Goal: Download file/media

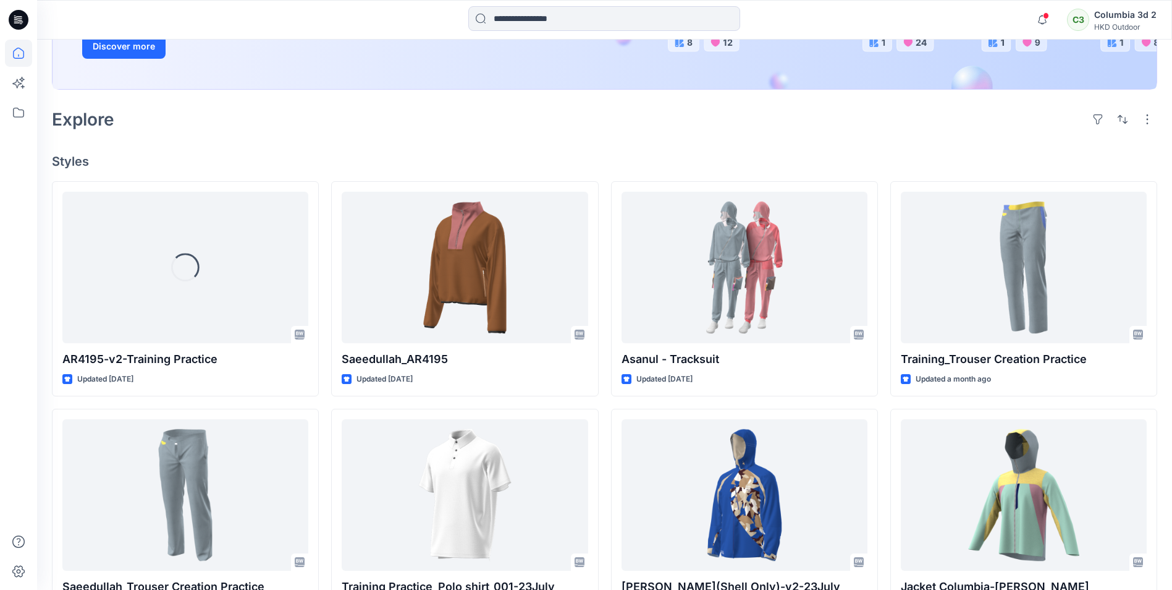
scroll to position [247, 0]
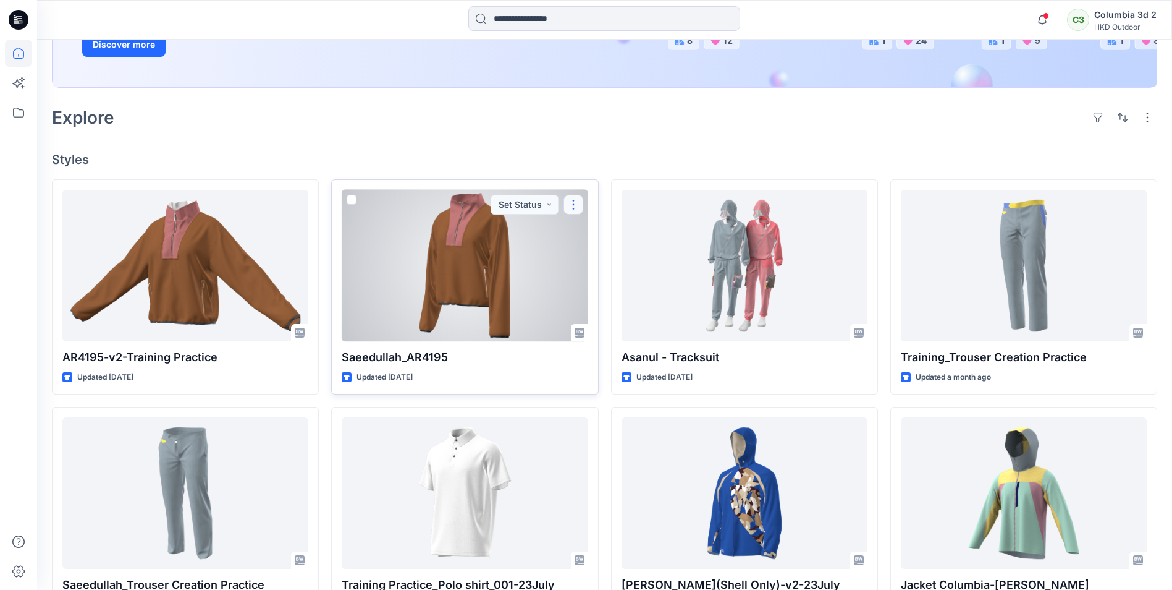
click at [574, 208] on button "button" at bounding box center [574, 205] width 20 height 20
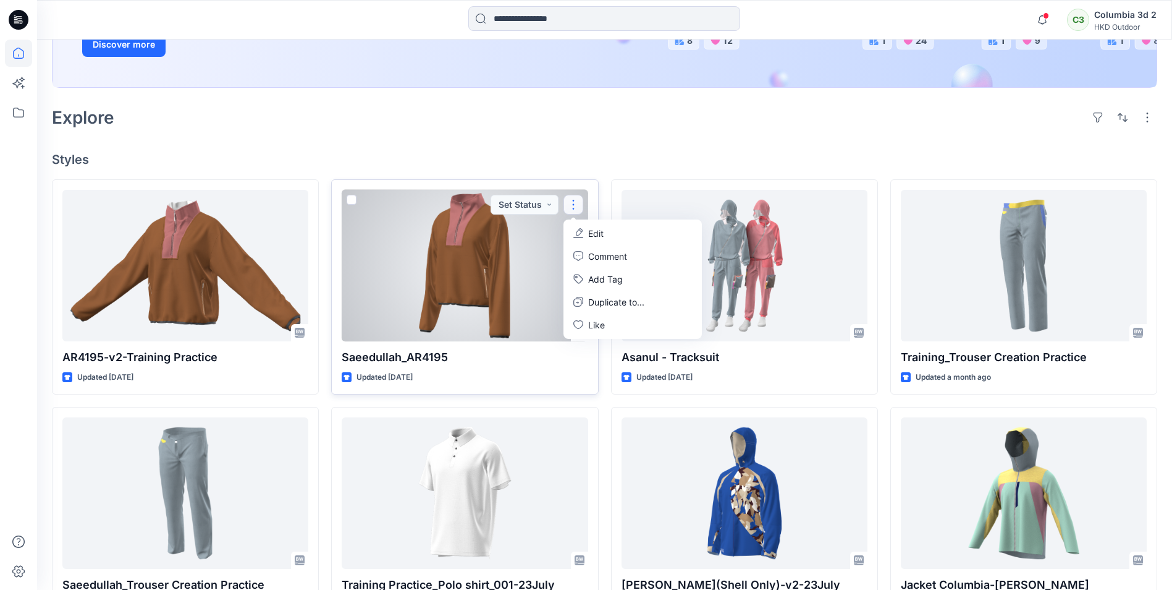
click at [478, 311] on div at bounding box center [465, 265] width 246 height 151
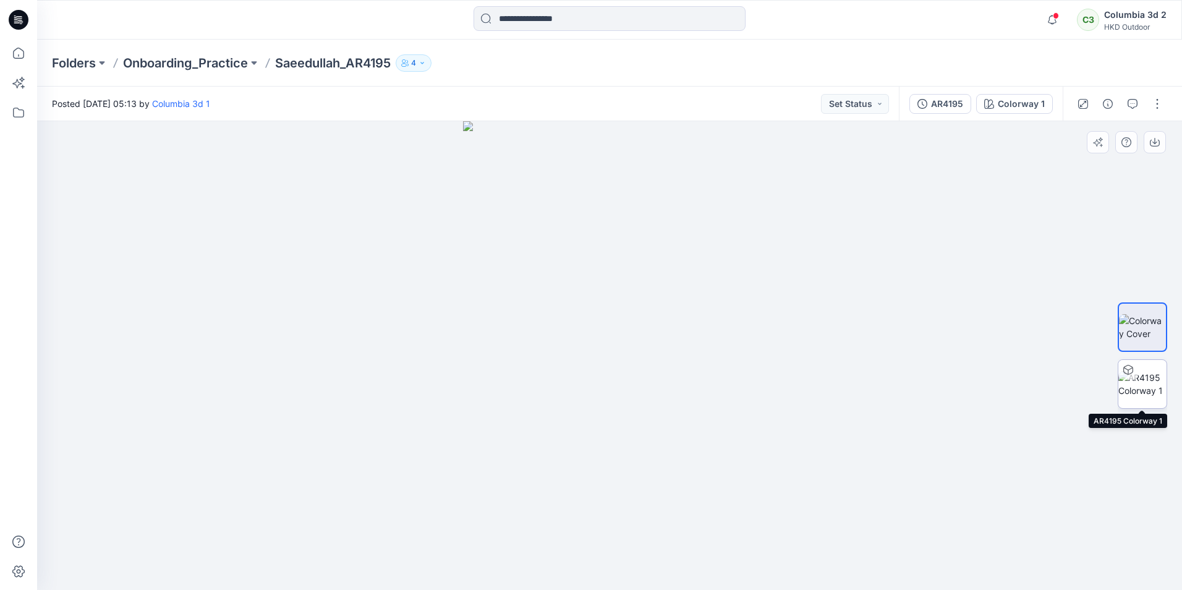
click at [1136, 381] on img at bounding box center [1142, 384] width 48 height 26
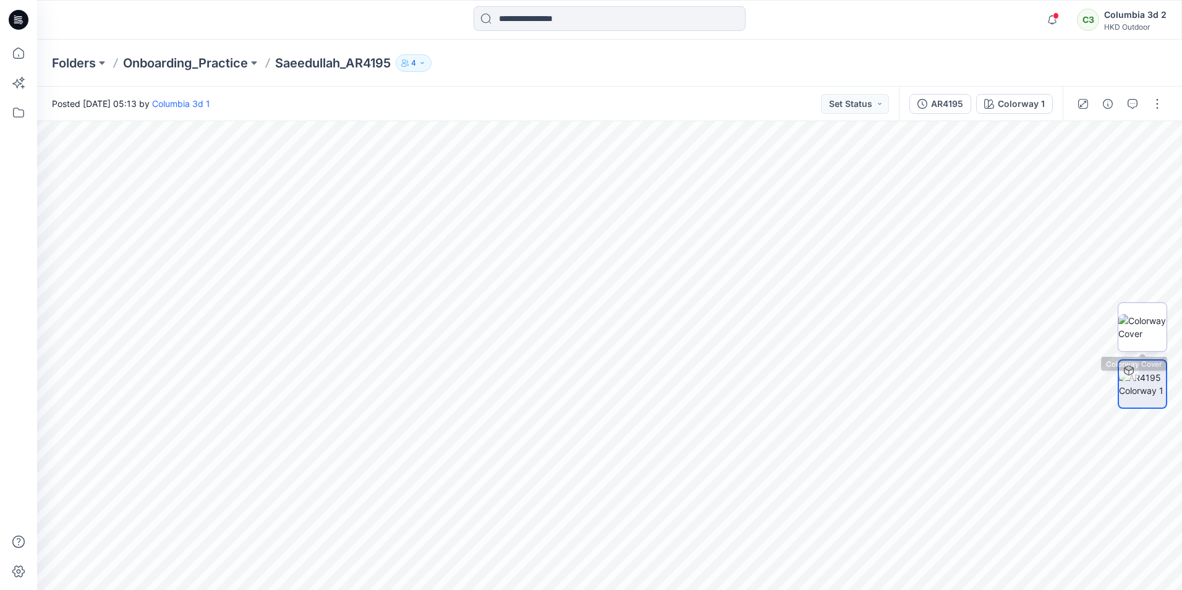
click at [1142, 318] on img at bounding box center [1142, 327] width 48 height 26
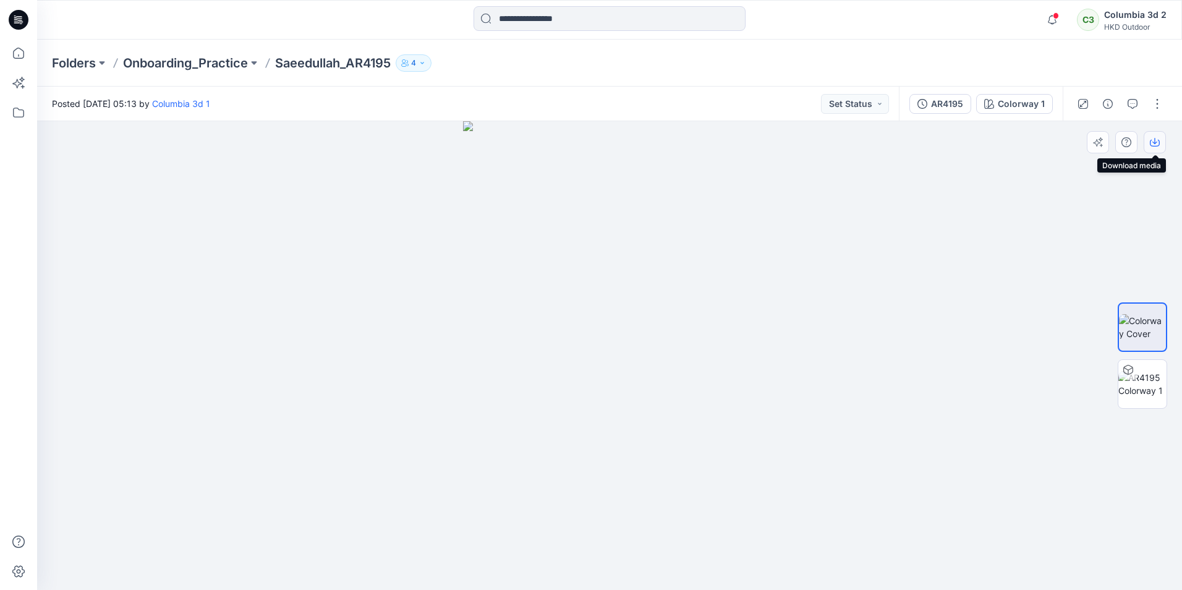
click at [1157, 140] on icon "button" at bounding box center [1155, 142] width 10 height 10
click at [1140, 379] on img at bounding box center [1142, 384] width 48 height 26
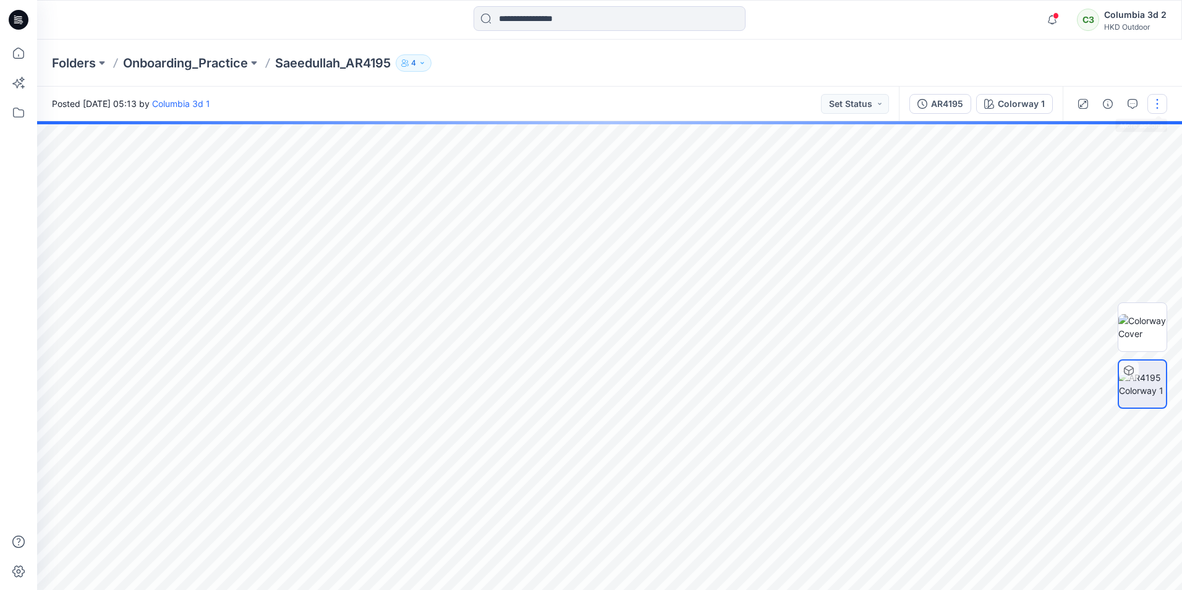
click at [1154, 103] on button "button" at bounding box center [1157, 104] width 20 height 20
click at [1153, 324] on img at bounding box center [1142, 327] width 48 height 26
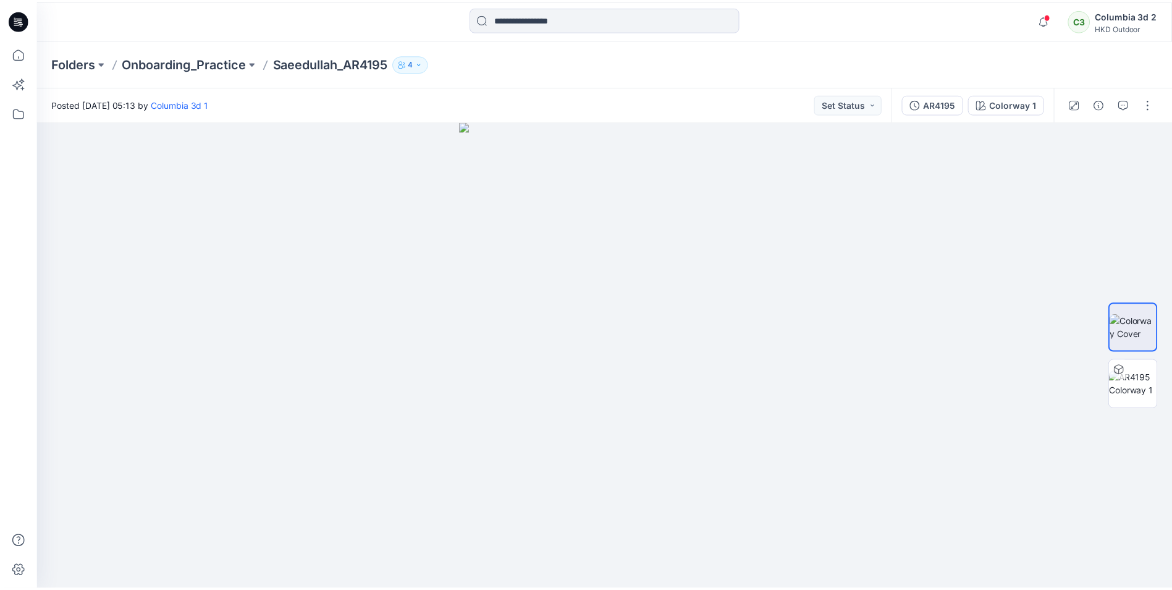
scroll to position [247, 0]
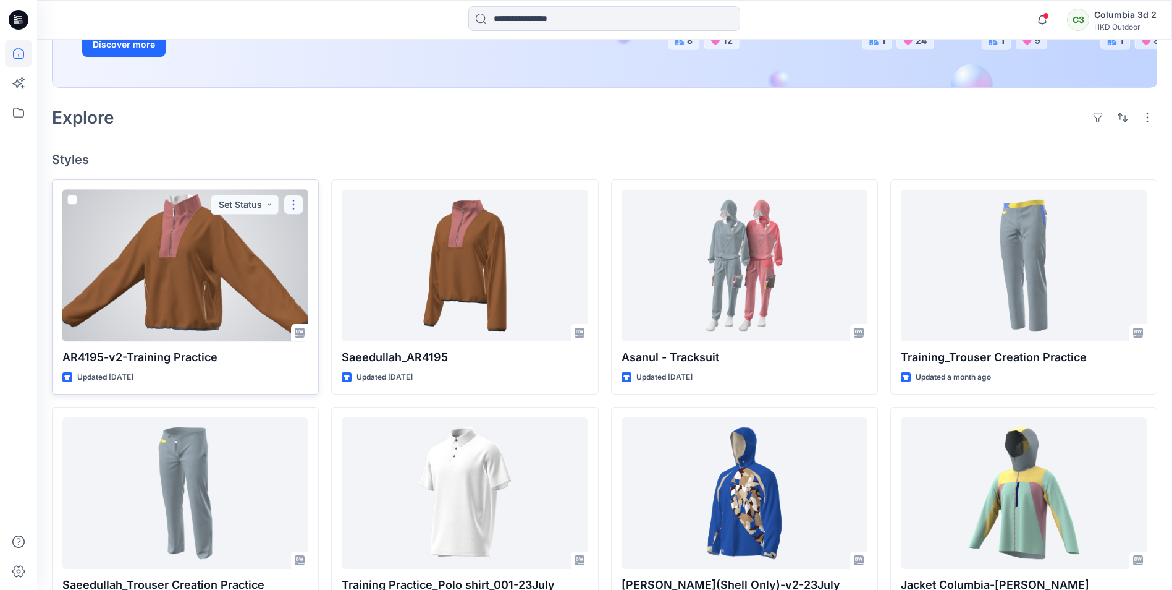
click at [299, 209] on button "button" at bounding box center [294, 205] width 20 height 20
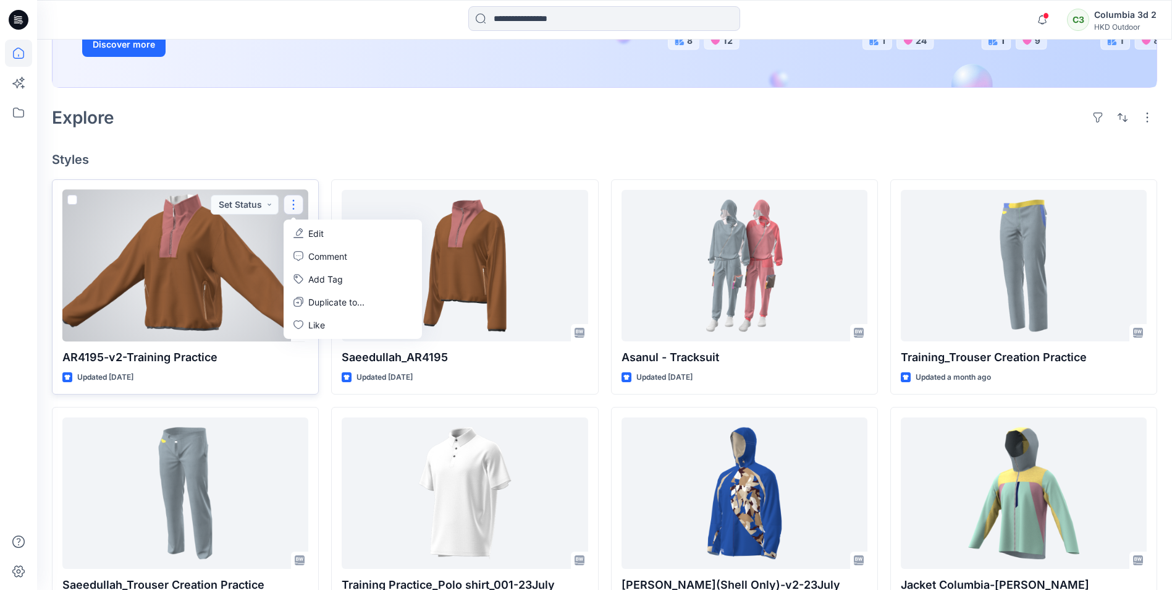
click at [185, 274] on div at bounding box center [185, 265] width 246 height 151
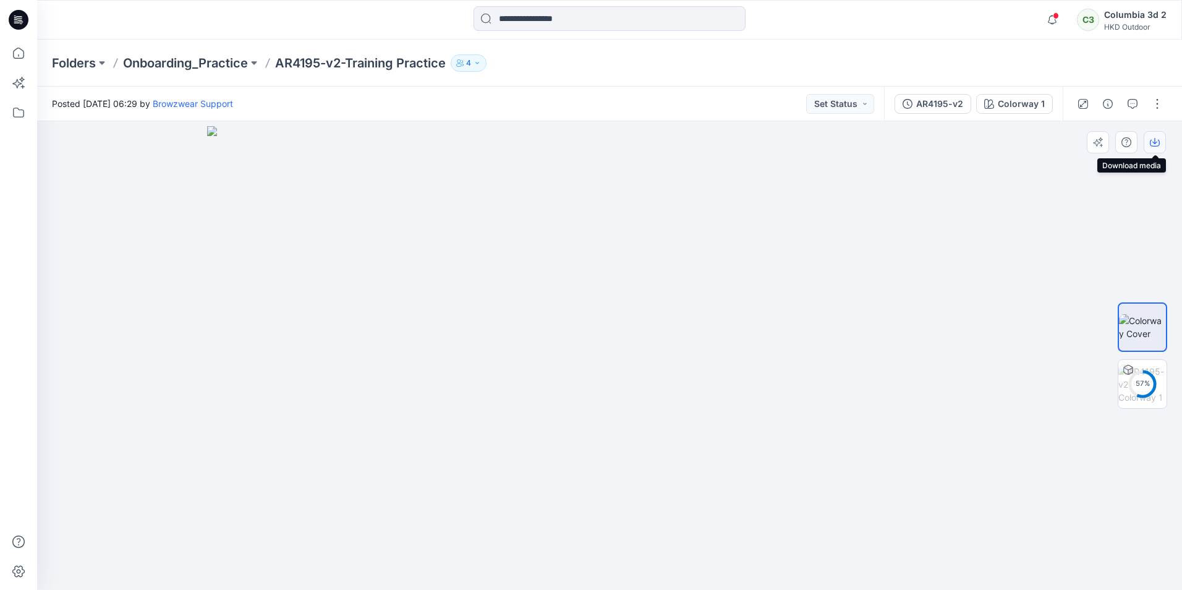
click at [1156, 135] on button "button" at bounding box center [1154, 142] width 22 height 22
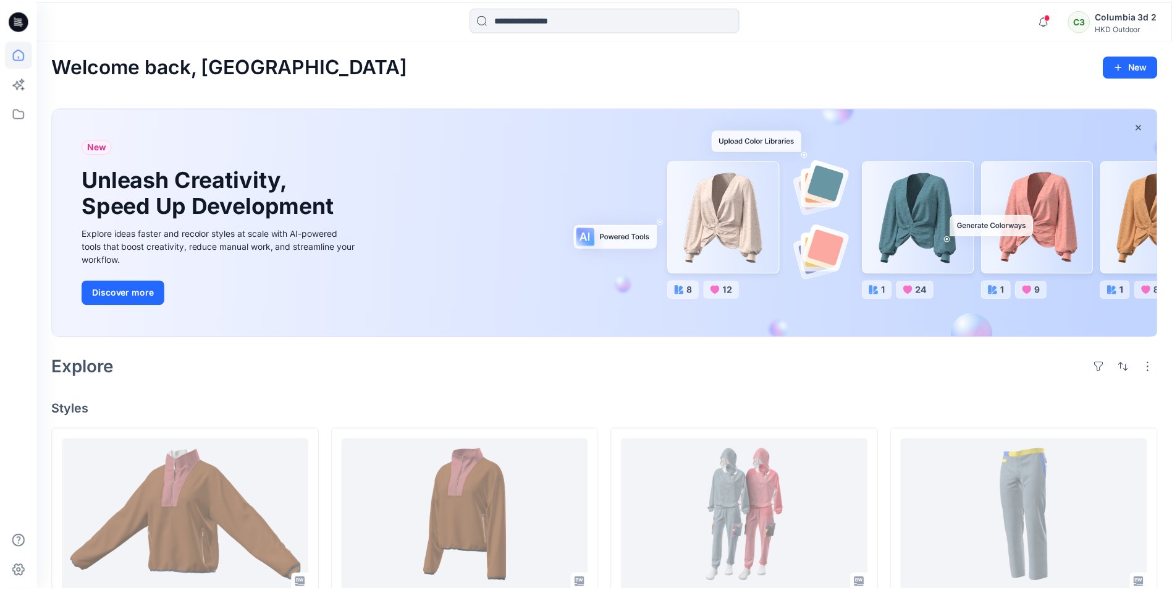
scroll to position [247, 0]
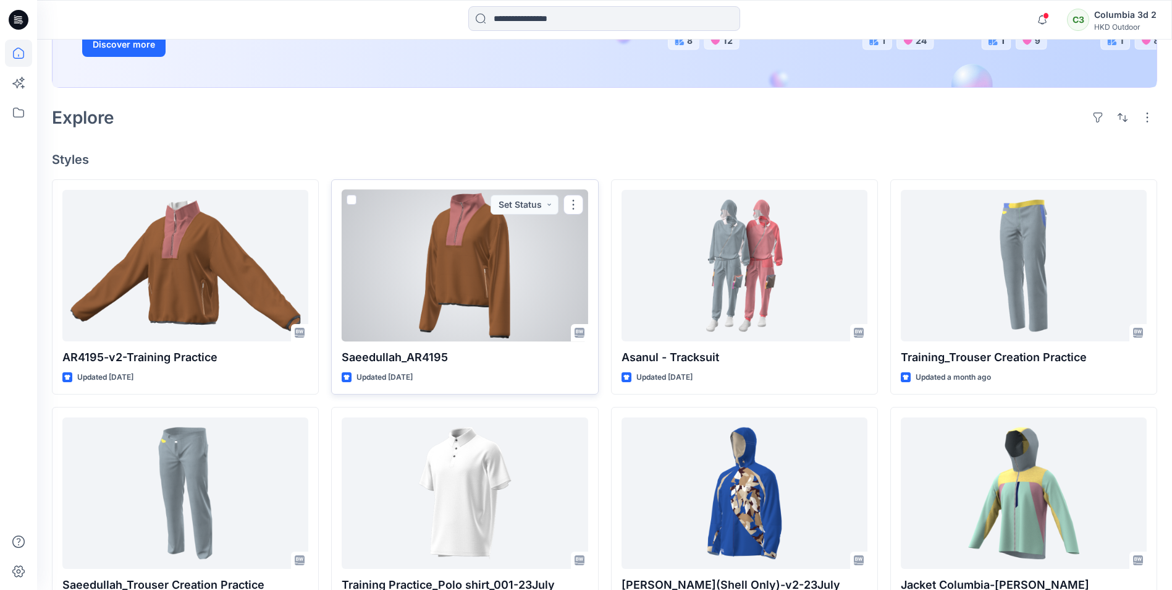
click at [465, 287] on div at bounding box center [465, 265] width 246 height 151
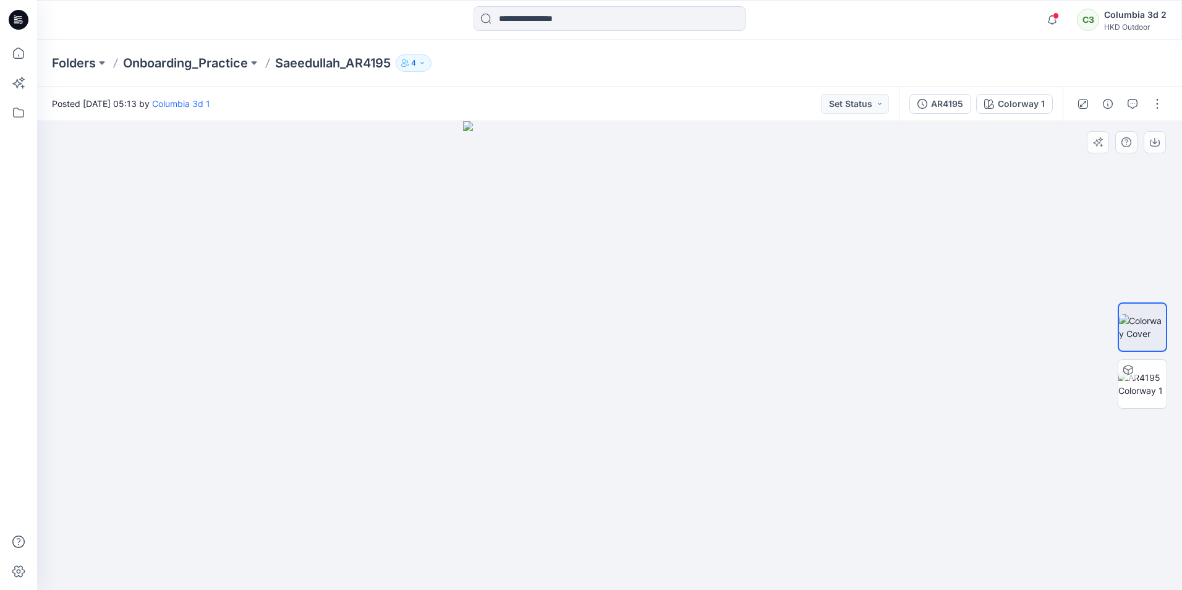
click at [901, 268] on div at bounding box center [609, 355] width 1145 height 468
click at [1164, 113] on button "button" at bounding box center [1157, 104] width 20 height 20
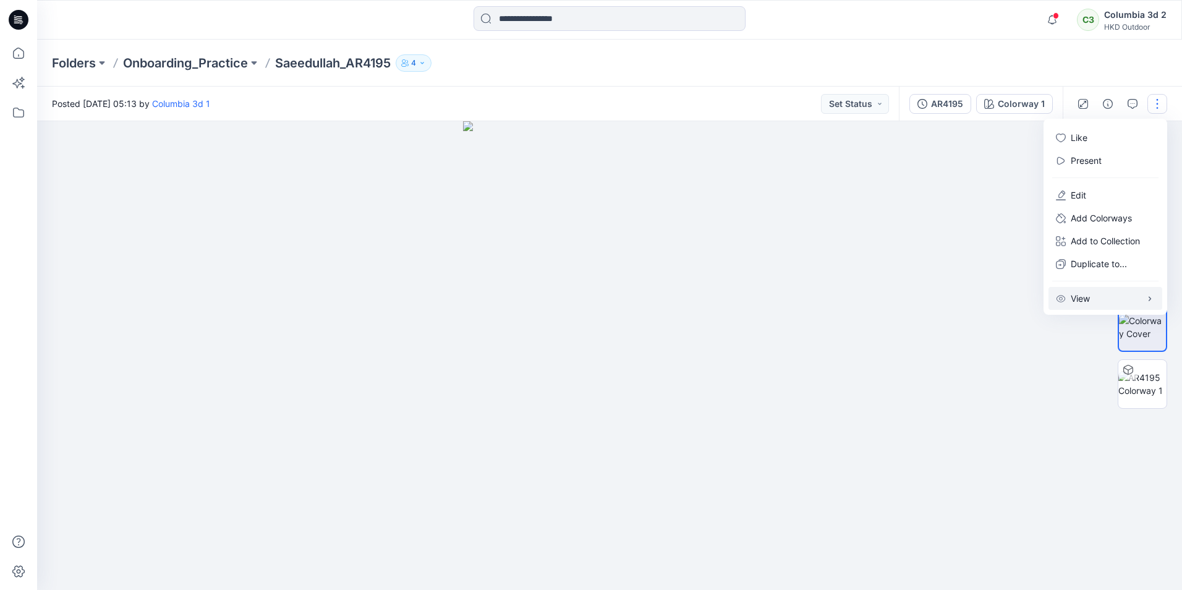
click at [1144, 300] on button "View" at bounding box center [1105, 298] width 114 height 23
click at [971, 380] on div at bounding box center [609, 355] width 1145 height 468
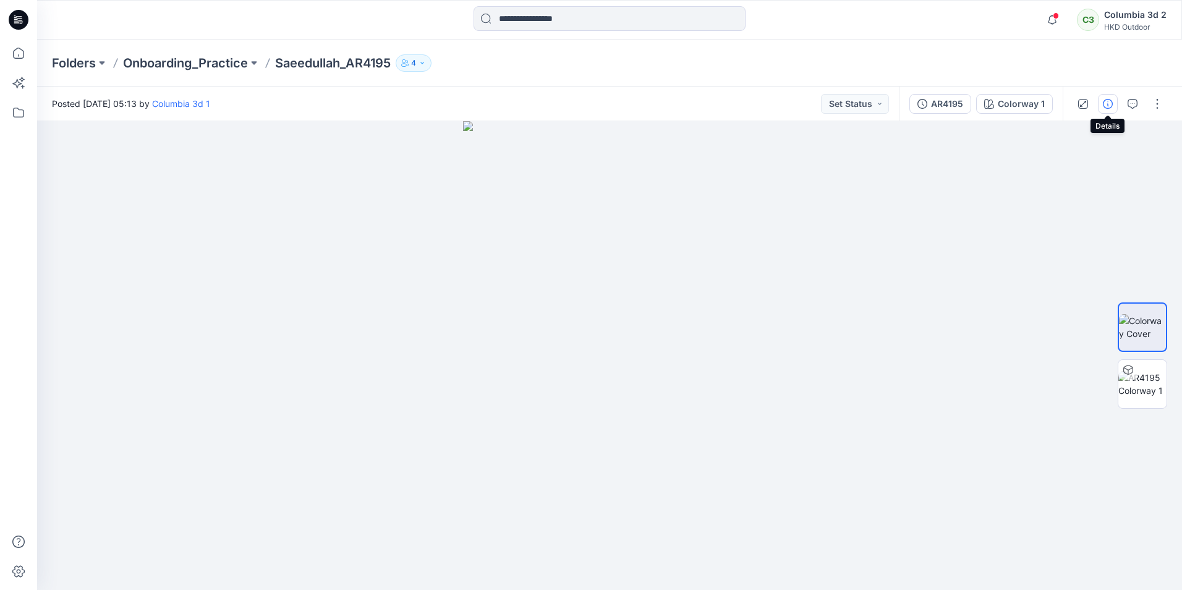
click at [1111, 105] on icon "button" at bounding box center [1108, 104] width 10 height 10
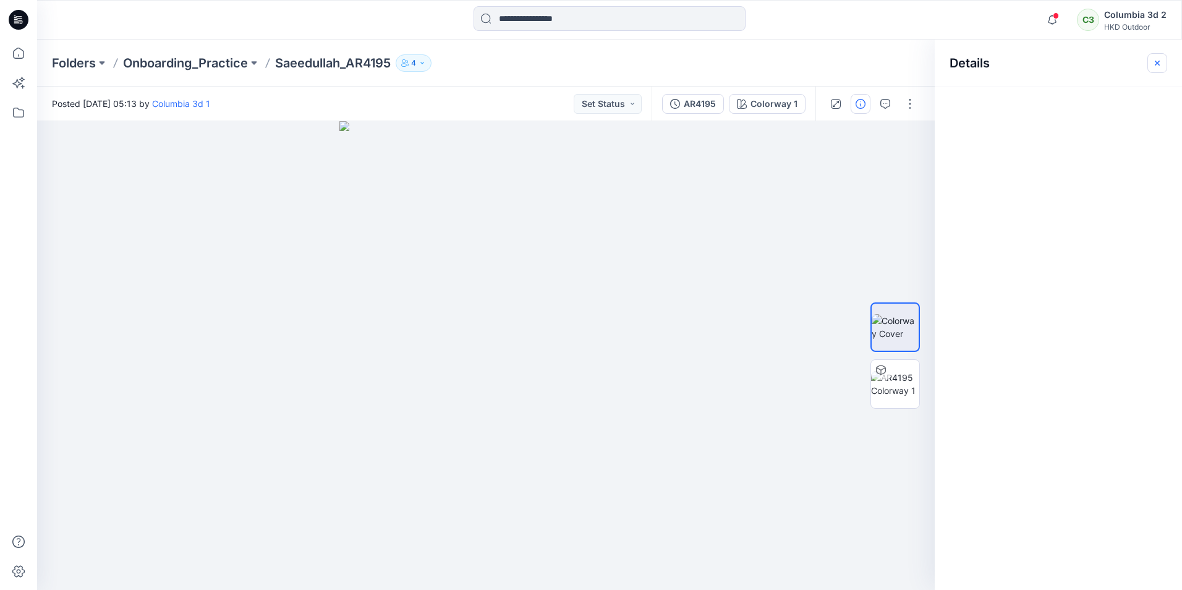
click at [1158, 57] on button "button" at bounding box center [1157, 63] width 20 height 20
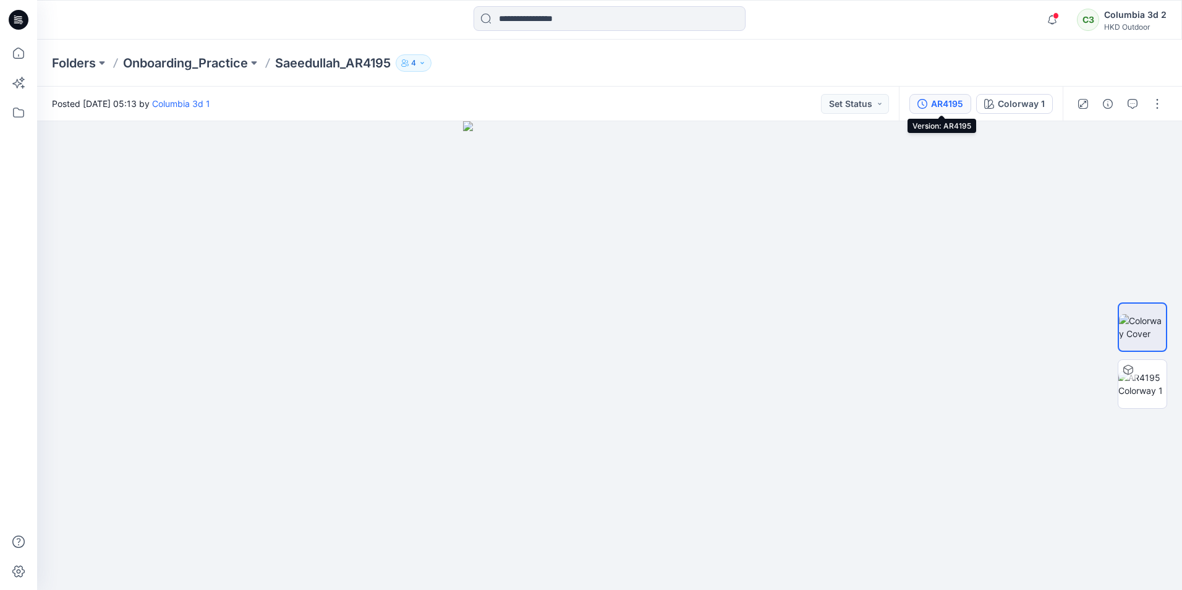
click at [941, 108] on div "AR4195" at bounding box center [947, 104] width 32 height 14
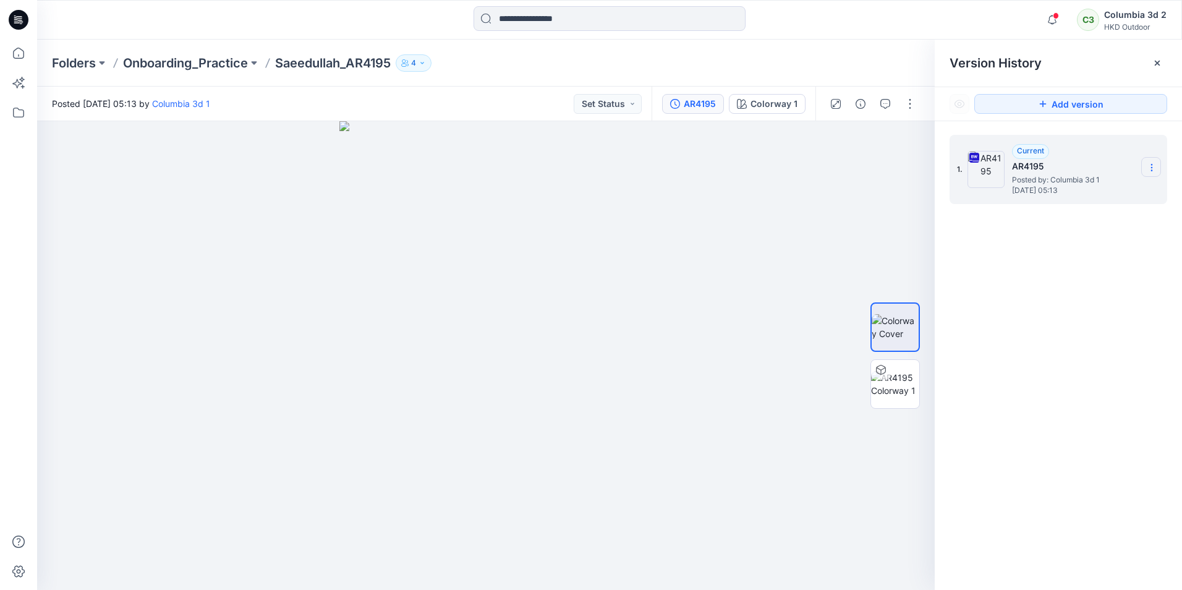
click at [1151, 169] on icon at bounding box center [1151, 168] width 10 height 10
click at [1094, 190] on span "Download Source BW File" at bounding box center [1088, 191] width 103 height 15
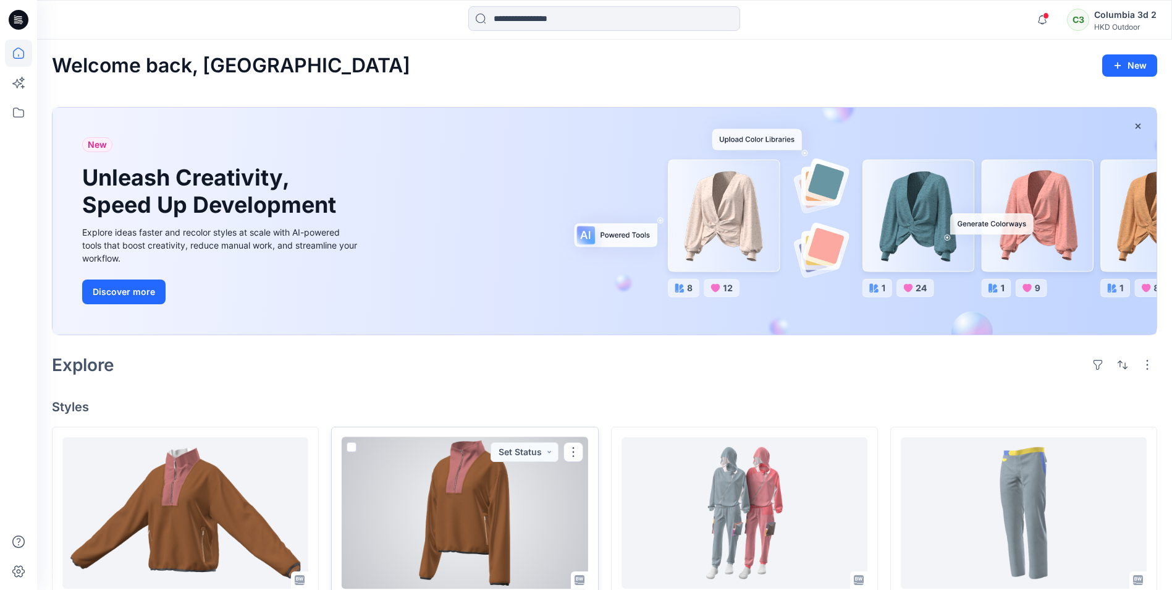
scroll to position [294, 0]
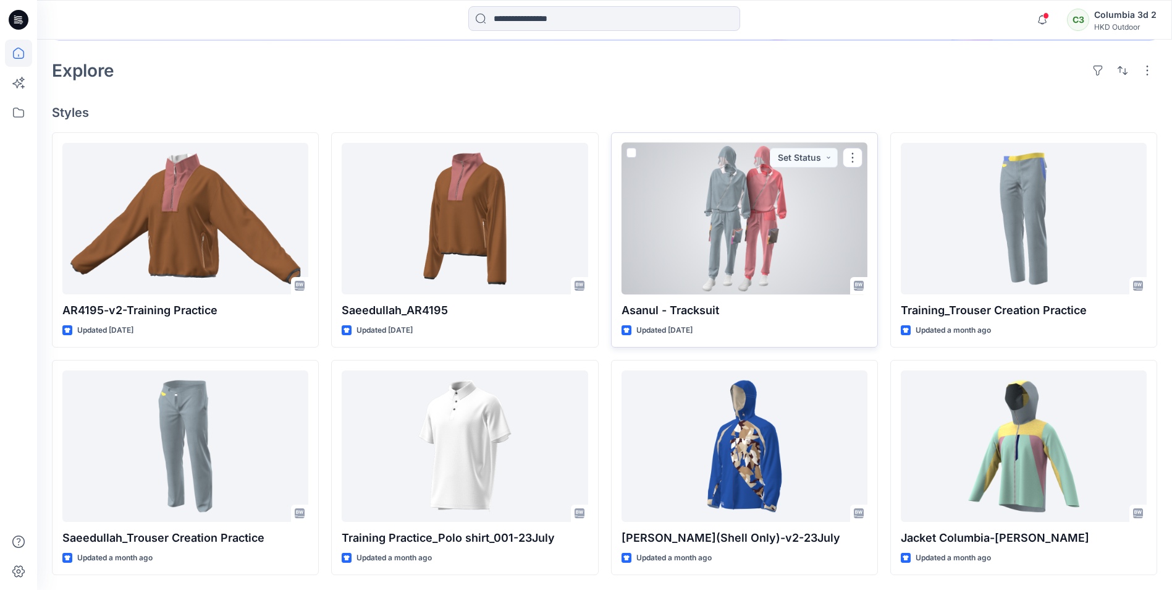
click at [739, 229] on div at bounding box center [745, 218] width 246 height 151
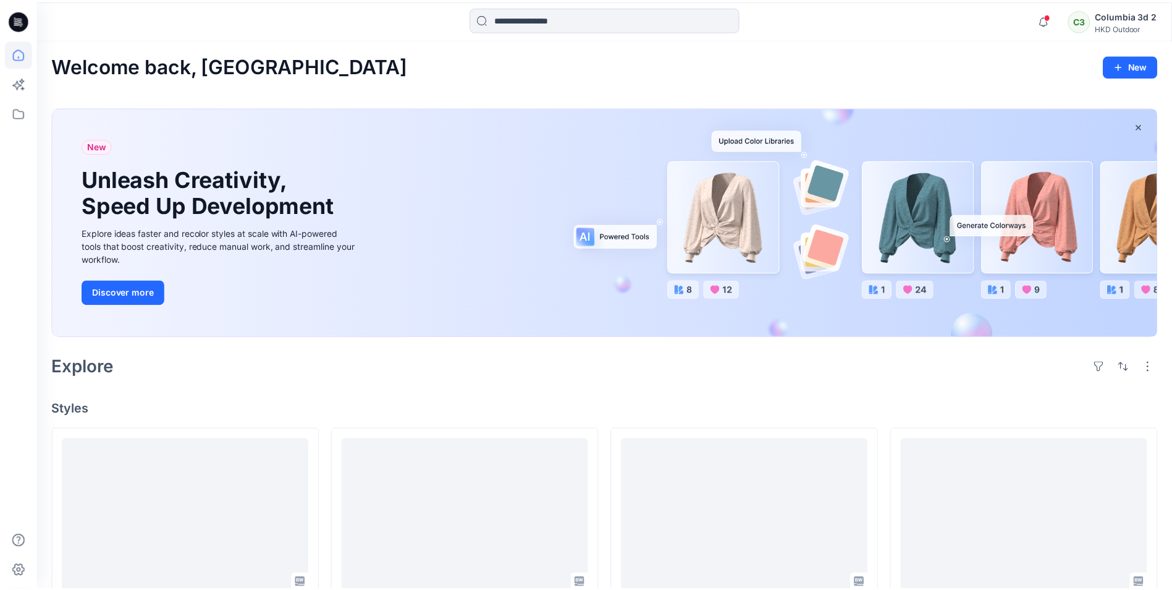
scroll to position [294, 0]
